Goal: Task Accomplishment & Management: Manage account settings

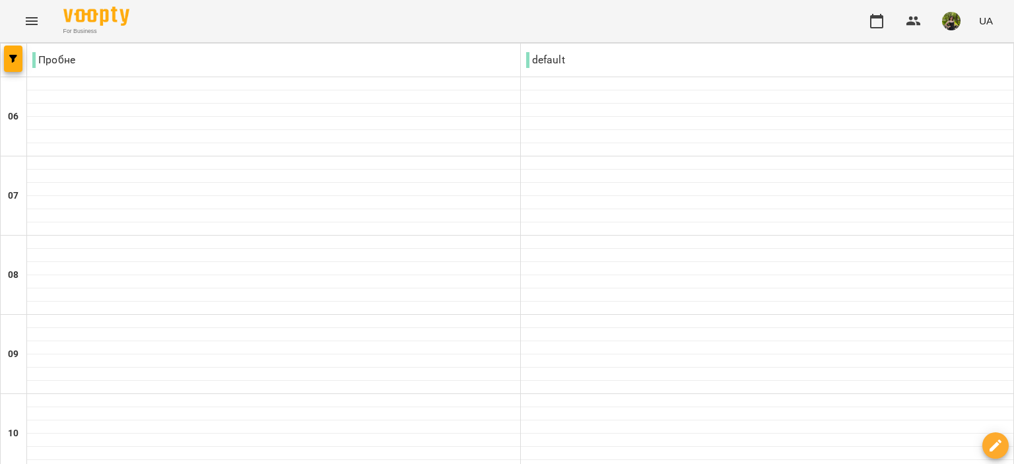
scroll to position [859, 0]
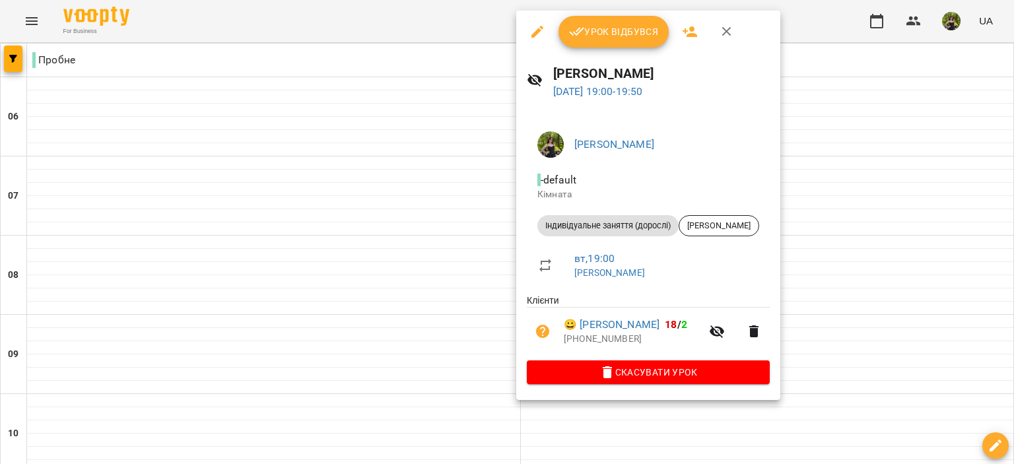
click at [651, 41] on button "Урок відбувся" at bounding box center [614, 32] width 111 height 32
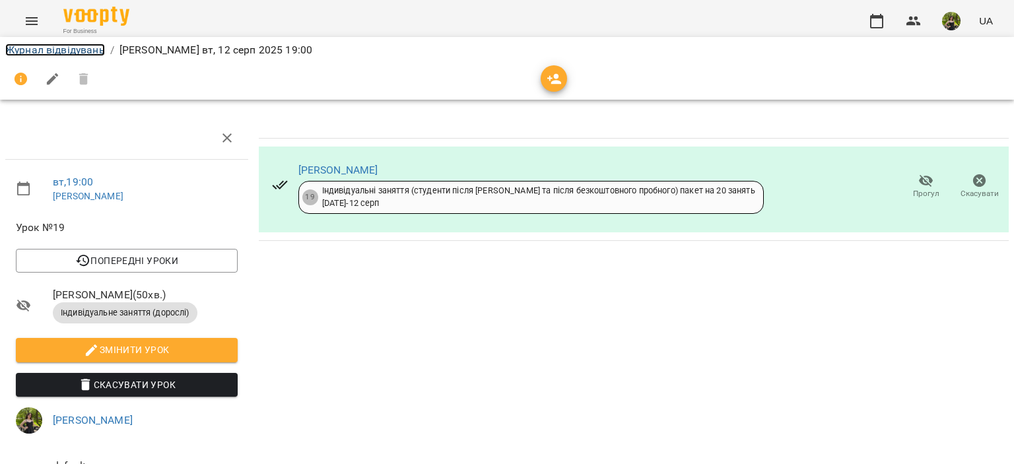
click at [92, 51] on link "Журнал відвідувань" at bounding box center [55, 50] width 100 height 13
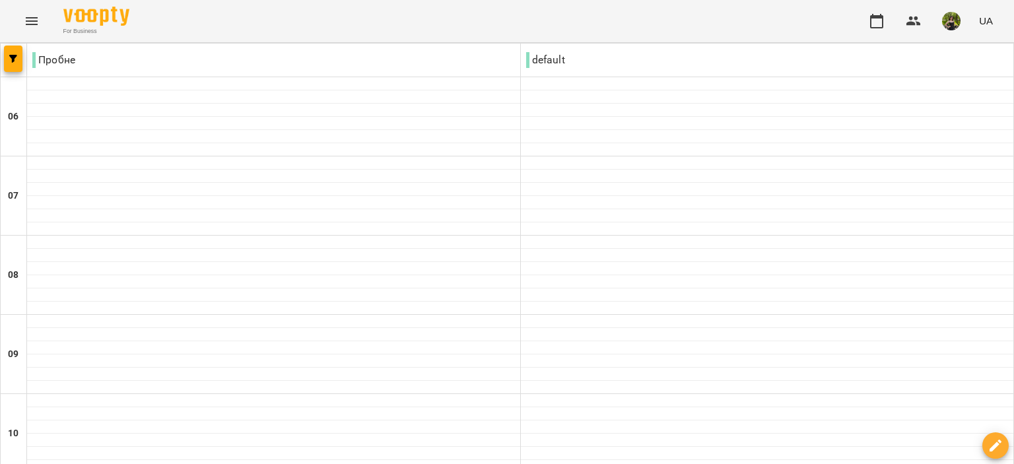
scroll to position [1047, 0]
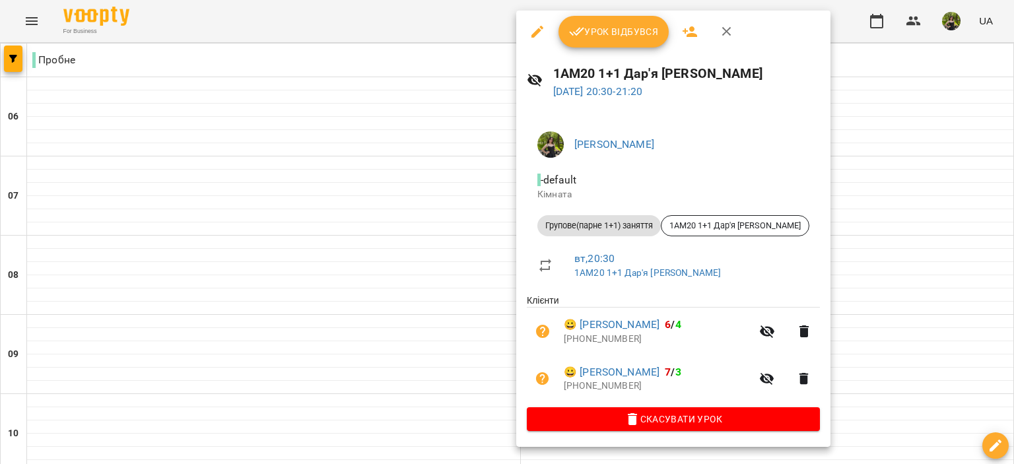
click at [636, 32] on span "Урок відбувся" at bounding box center [614, 32] width 90 height 16
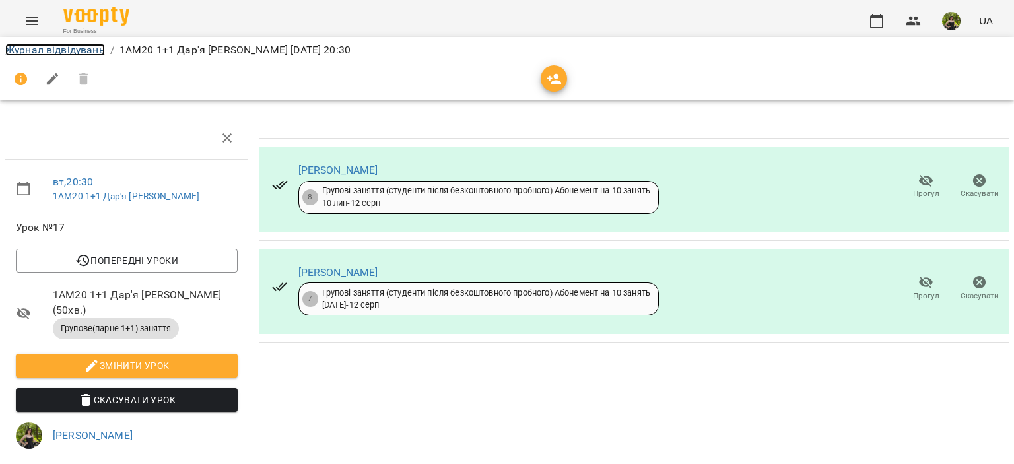
click at [96, 49] on link "Журнал відвідувань" at bounding box center [55, 50] width 100 height 13
